Goal: Transaction & Acquisition: Purchase product/service

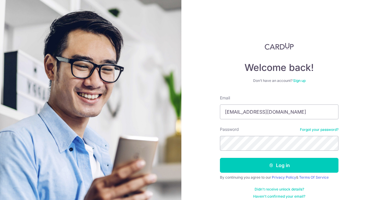
click at [220, 158] on button "Log in" at bounding box center [279, 165] width 118 height 15
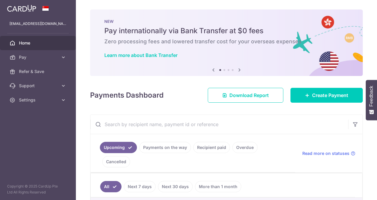
click at [316, 87] on div "Payments Dashboard Download Report Create Payment" at bounding box center [226, 93] width 272 height 17
click at [316, 95] on span "Create Payment" at bounding box center [330, 94] width 36 height 7
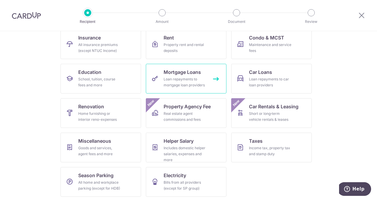
scroll to position [65, 0]
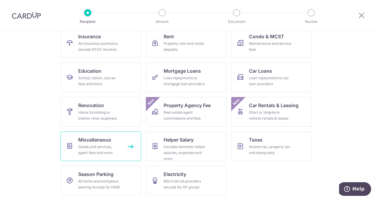
click at [101, 140] on span "Miscellaneous" at bounding box center [94, 139] width 33 height 7
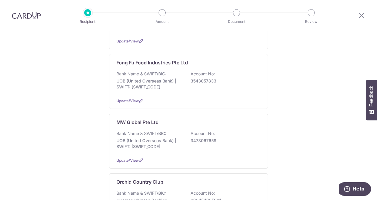
scroll to position [326, 0]
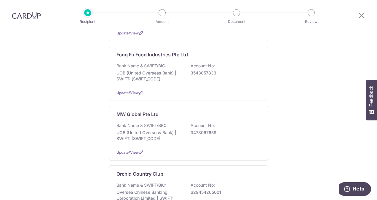
click at [179, 129] on p "UOB (United Overseas Bank) | SWIFT: UOVBSGSGXXX" at bounding box center [149, 135] width 66 height 12
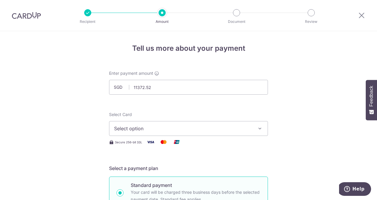
click button "Add Card" at bounding box center [0, 0] width 0 height 0
type input "11,372.52"
click at [130, 127] on span "Select option" at bounding box center [183, 128] width 138 height 7
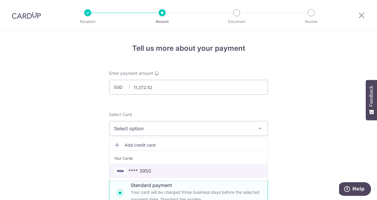
click at [137, 169] on span "**** 3950" at bounding box center [139, 170] width 23 height 7
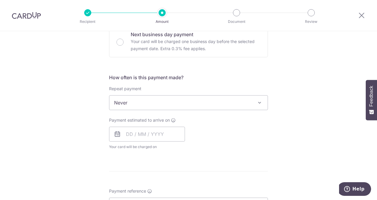
scroll to position [207, 0]
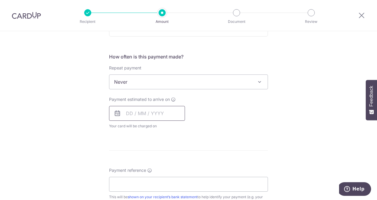
click at [134, 113] on input "text" at bounding box center [147, 113] width 76 height 15
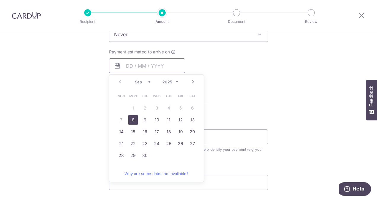
scroll to position [266, 0]
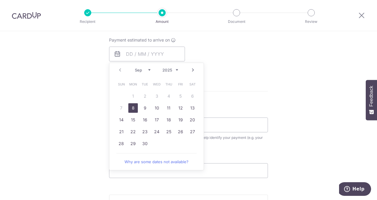
click at [131, 106] on link "8" at bounding box center [132, 107] width 9 height 9
type input "08/09/2025"
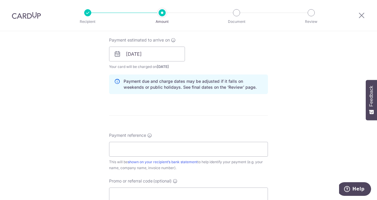
scroll to position [326, 0]
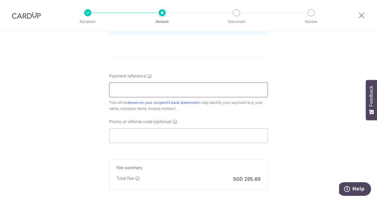
click at [131, 90] on input "Payment reference" at bounding box center [188, 89] width 159 height 15
type input "MDC089442"
click at [146, 135] on input "Promo or referral code (optional)" at bounding box center [188, 135] width 159 height 15
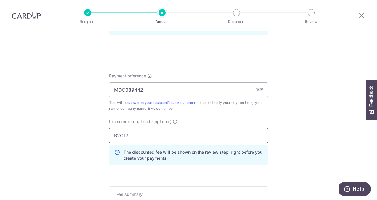
type input "B2C17"
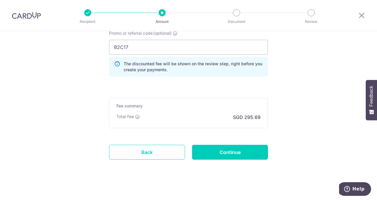
scroll to position [415, 0]
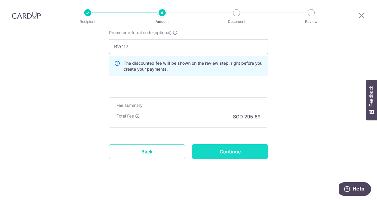
click at [215, 150] on input "Continue" at bounding box center [230, 151] width 76 height 15
type input "Create Schedule"
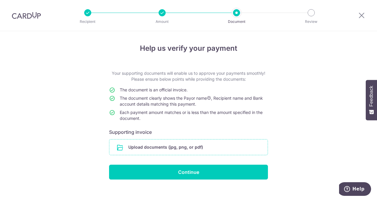
click at [178, 147] on input "file" at bounding box center [188, 146] width 158 height 15
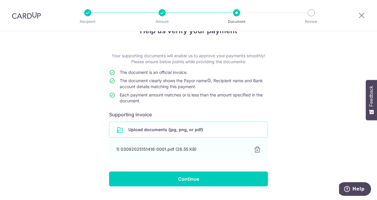
scroll to position [31, 0]
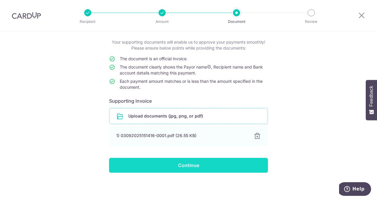
click at [166, 166] on input "Continue" at bounding box center [188, 165] width 159 height 15
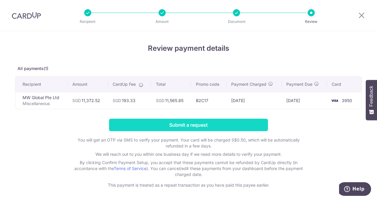
click at [160, 125] on input "Submit a request" at bounding box center [188, 124] width 159 height 12
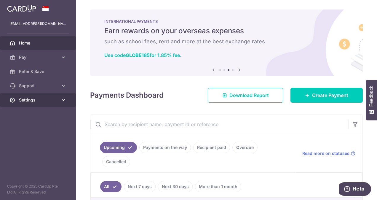
click at [37, 100] on span "Settings" at bounding box center [38, 100] width 39 height 6
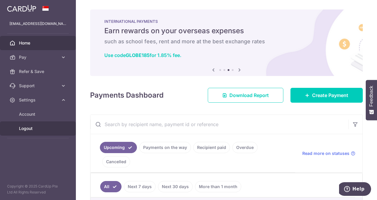
click at [41, 129] on span "Logout" at bounding box center [38, 128] width 39 height 6
